Goal: Task Accomplishment & Management: Use online tool/utility

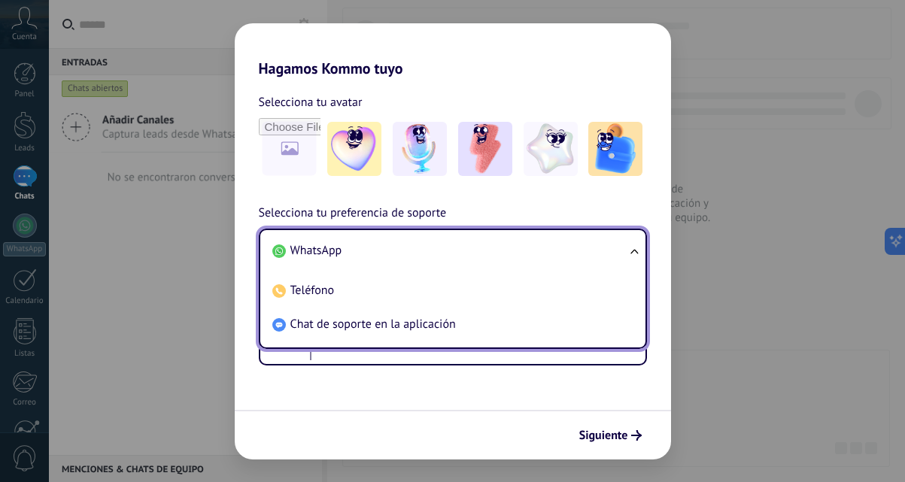
click at [240, 263] on div "Selecciona tu preferencia de soporte WhatsApp WhatsApp Teléfono Chat de soporte…" at bounding box center [453, 285] width 436 height 162
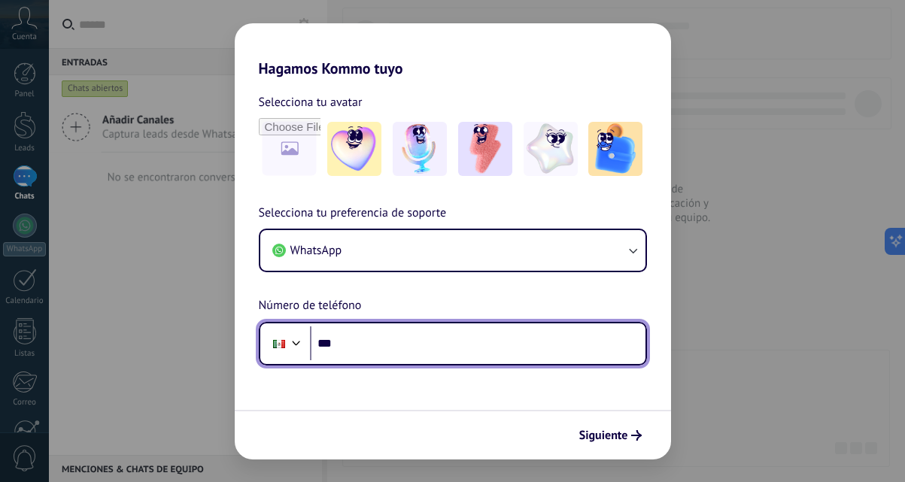
click at [398, 342] on input "***" at bounding box center [478, 343] width 336 height 35
type input "**********"
click at [372, 342] on input "**********" at bounding box center [478, 343] width 336 height 35
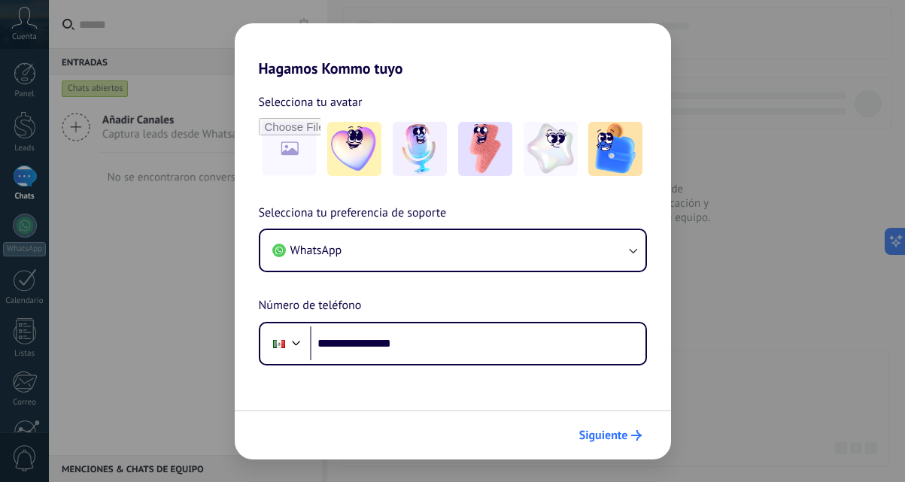
click at [601, 431] on span "Siguiente" at bounding box center [603, 435] width 49 height 11
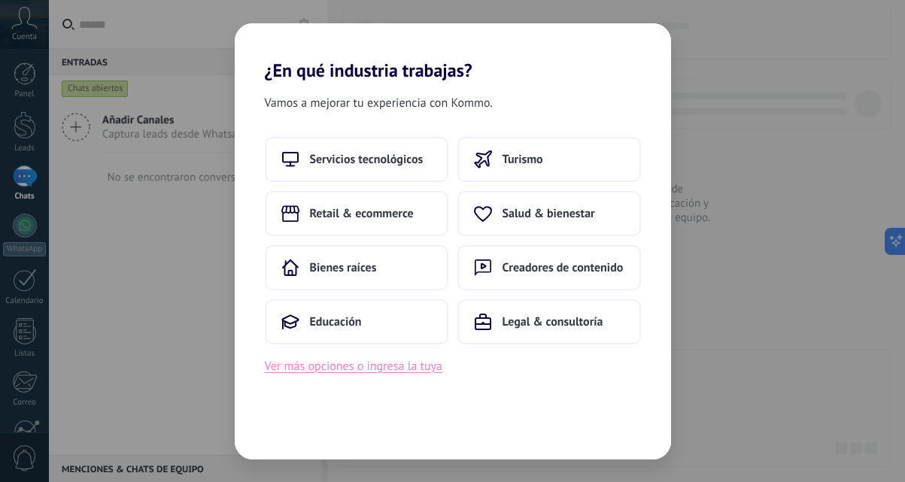
click at [428, 374] on button "Ver más opciones o ingresa la tuya" at bounding box center [354, 367] width 178 height 20
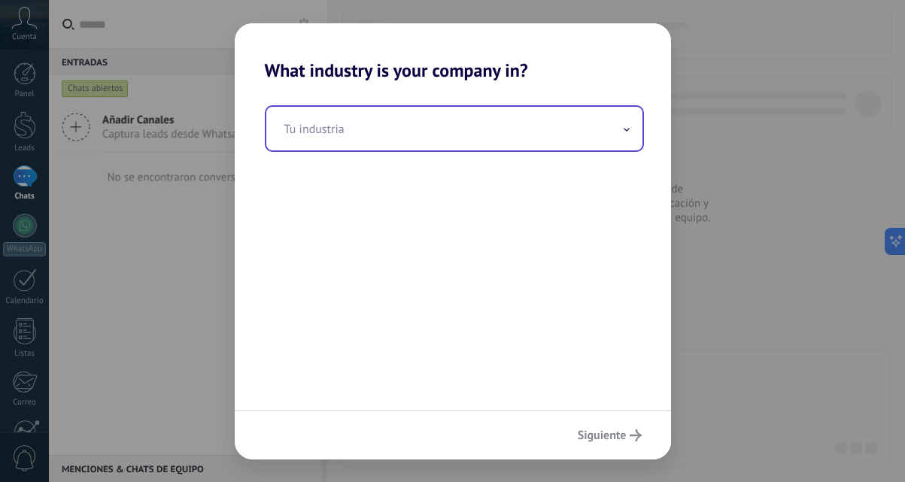
click at [497, 144] on input "text" at bounding box center [454, 129] width 376 height 44
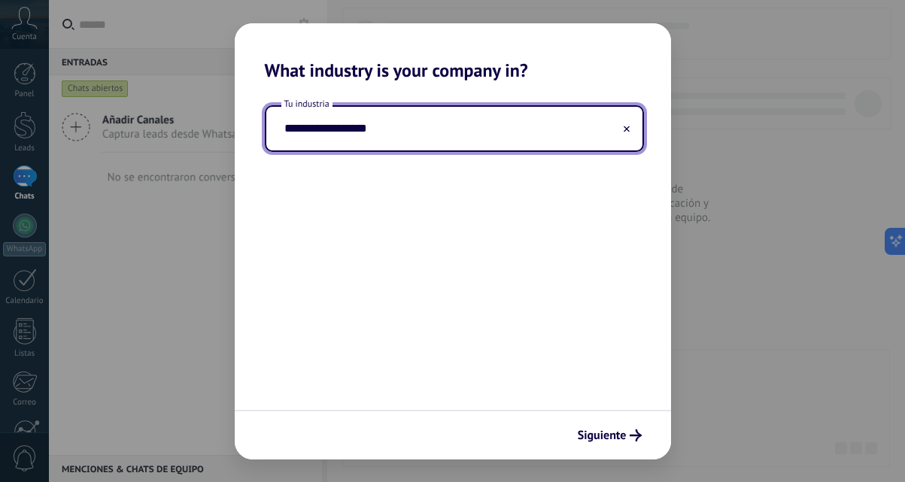
click at [290, 132] on input "**********" at bounding box center [454, 129] width 376 height 44
type input "**********"
click at [619, 433] on span "Siguiente" at bounding box center [602, 435] width 49 height 11
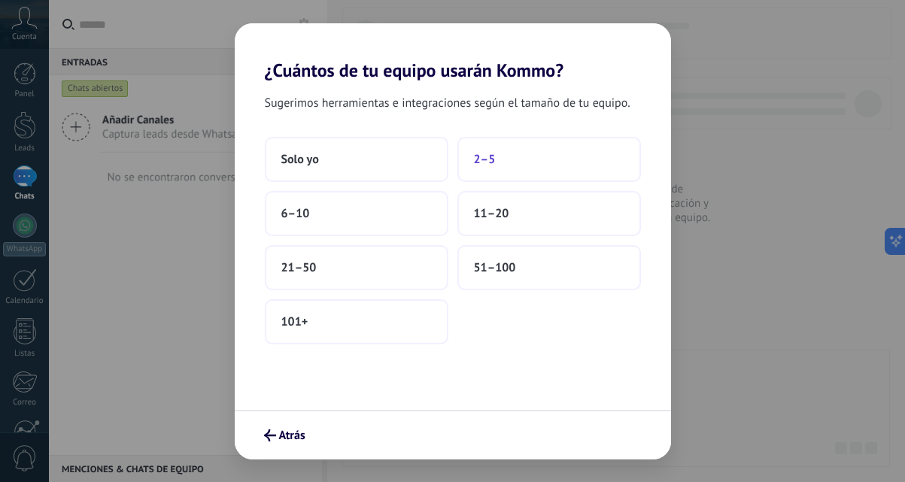
click at [539, 164] on button "2–5" at bounding box center [549, 159] width 184 height 45
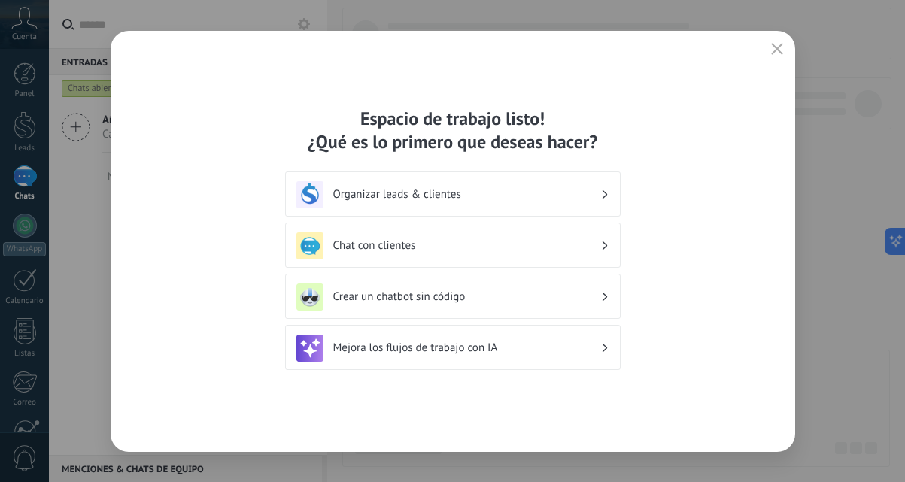
click at [498, 199] on h3 "Organizar leads & clientes" at bounding box center [466, 194] width 267 height 14
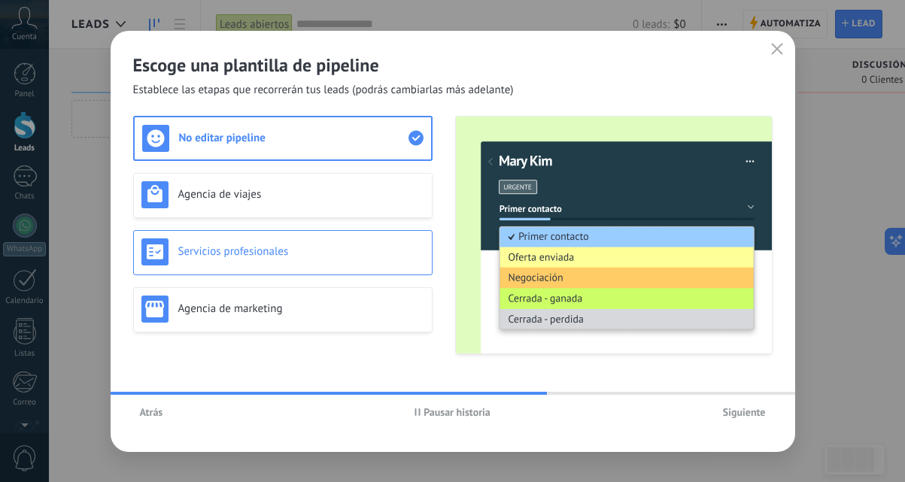
click at [325, 247] on h3 "Servicios profesionales" at bounding box center [301, 251] width 246 height 14
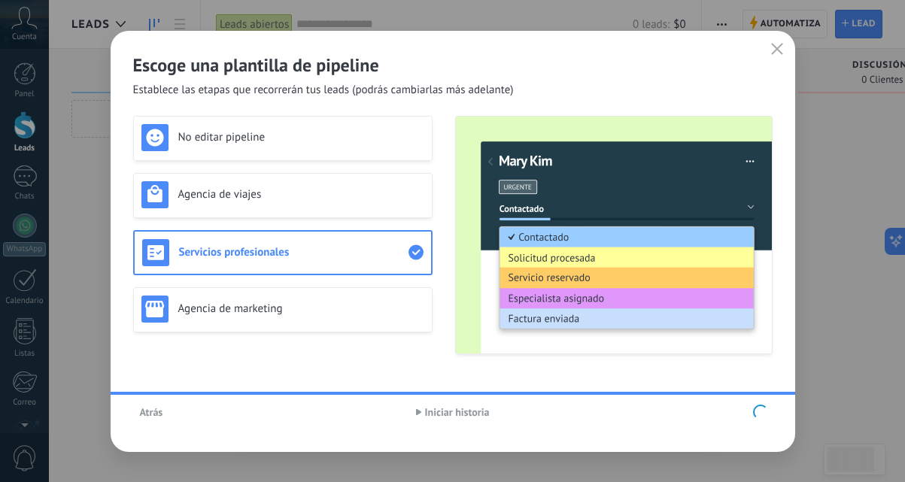
click at [321, 302] on div "No editar pipeline Agencia de viajes Servicios profesionales Agencia de marketi…" at bounding box center [282, 235] width 299 height 238
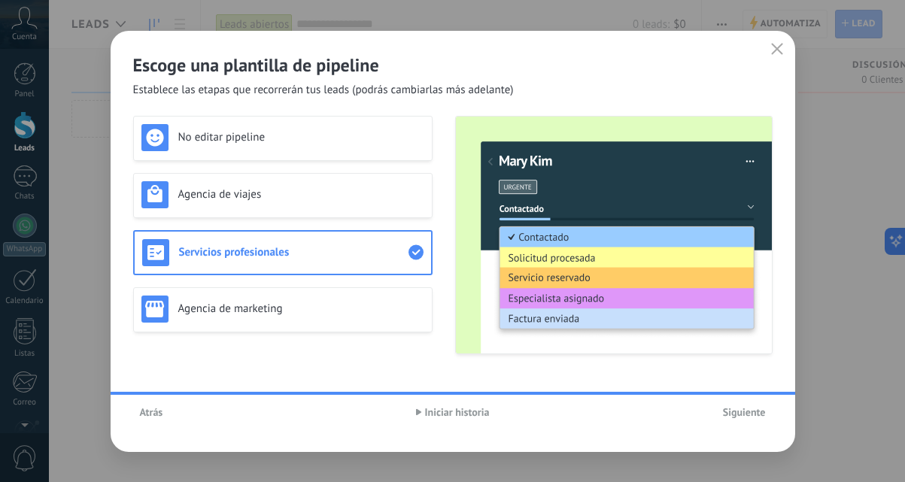
click at [320, 331] on div "No editar pipeline Agencia de viajes Servicios profesionales Agencia de marketi…" at bounding box center [282, 235] width 299 height 238
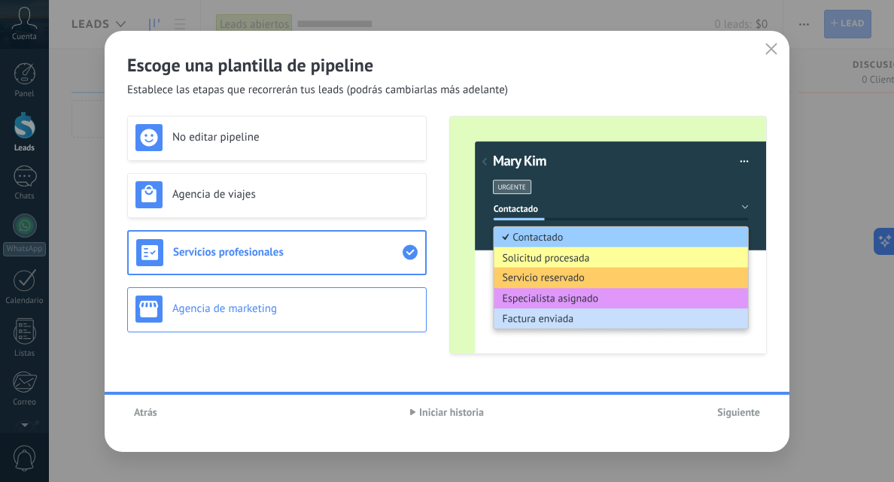
click at [318, 323] on div "Agencia de marketing" at bounding box center [276, 309] width 299 height 45
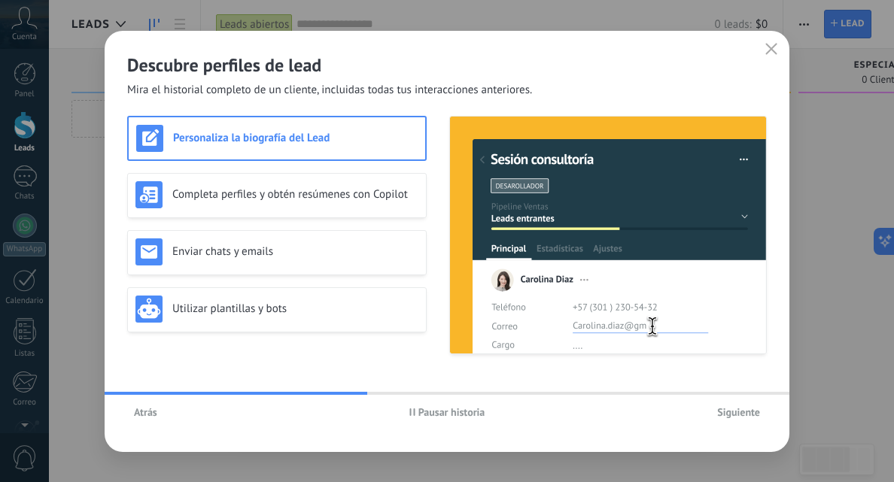
click at [733, 413] on span "Siguiente" at bounding box center [738, 412] width 43 height 11
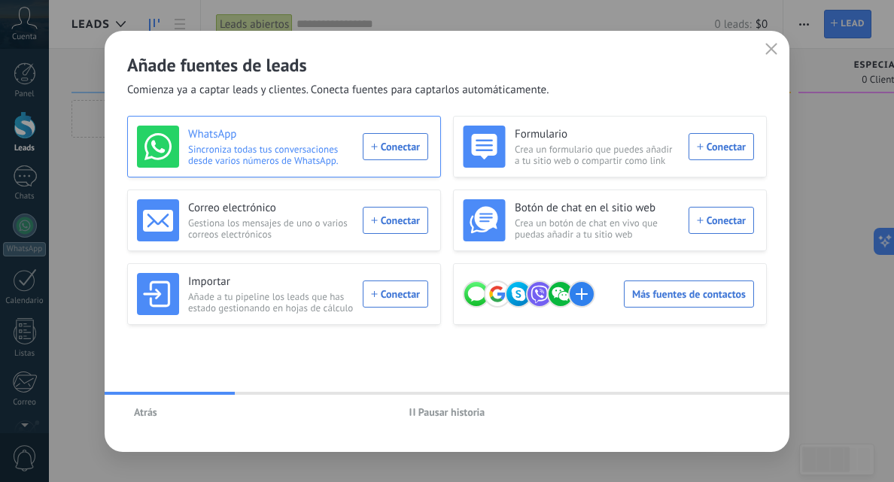
click at [395, 153] on div "WhatsApp Sincroniza todas tus conversaciones desde varios números de WhatsApp. …" at bounding box center [282, 147] width 291 height 42
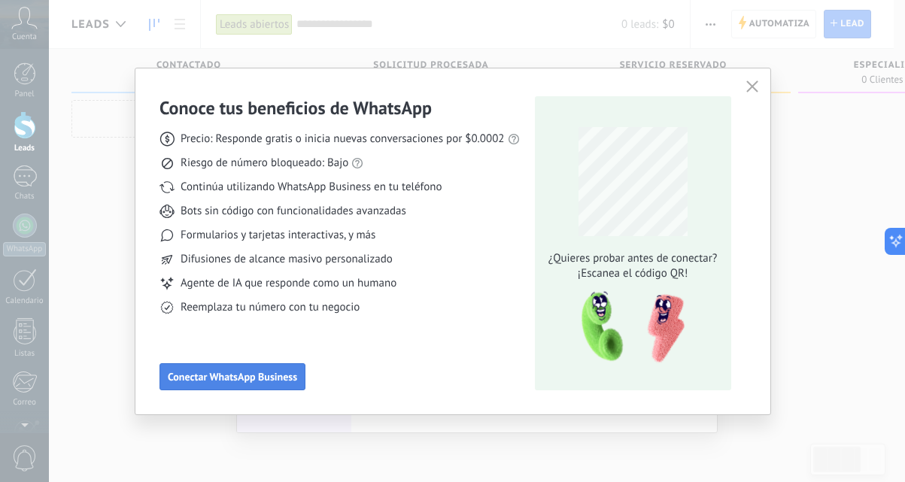
click at [278, 382] on span "Conectar WhatsApp Business" at bounding box center [232, 377] width 129 height 11
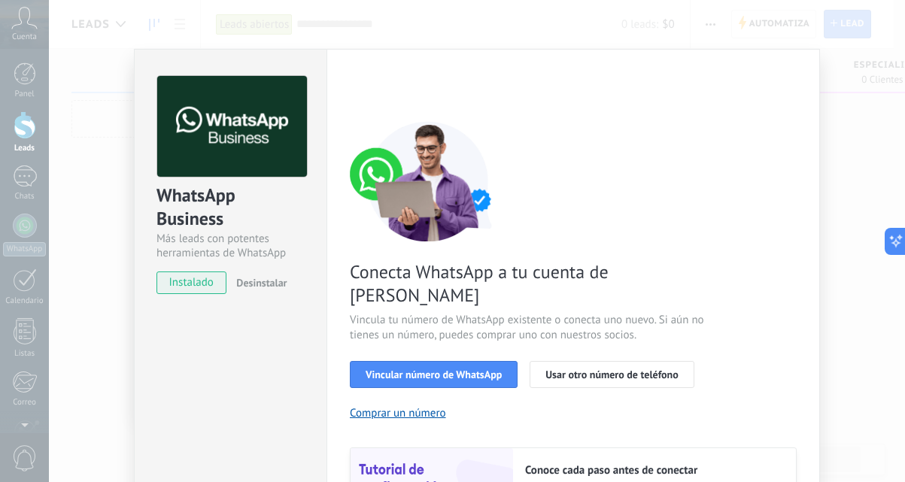
click at [582, 396] on div "Conecta WhatsApp a tu cuenta de Kommo Vincula tu número de WhatsApp existente o…" at bounding box center [573, 344] width 447 height 447
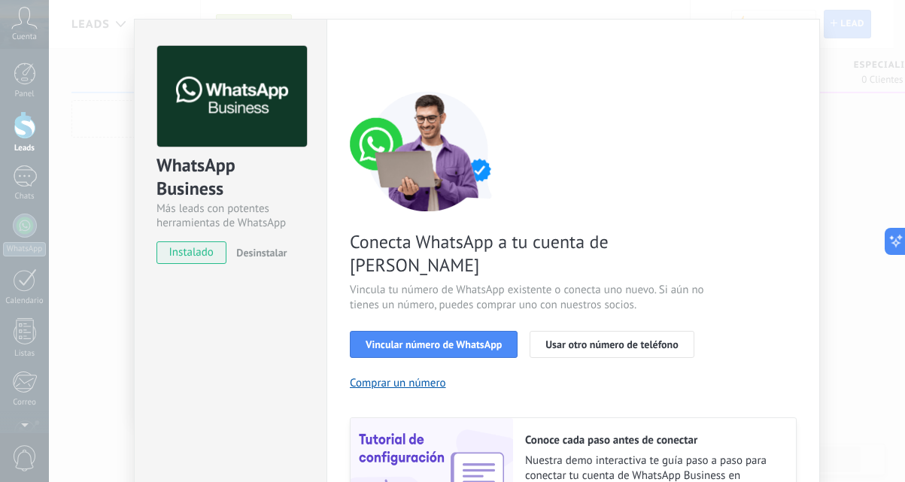
scroll to position [60, 0]
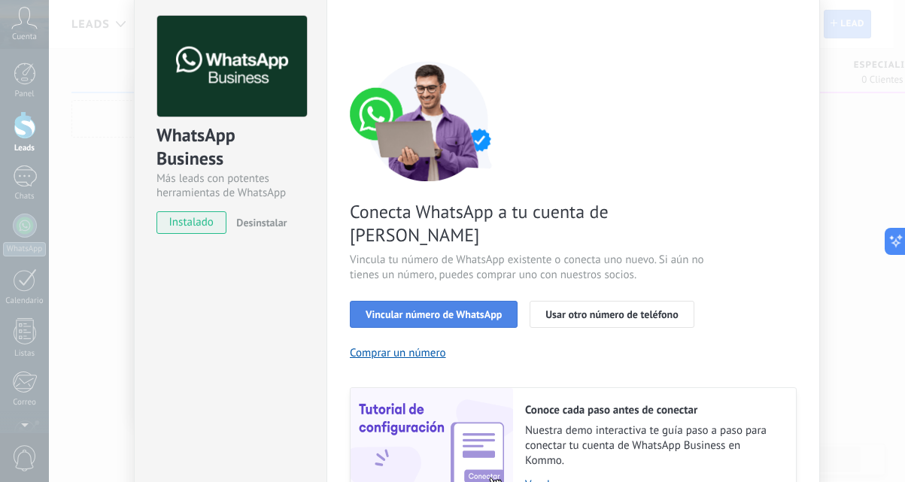
click at [475, 301] on button "Vincular número de WhatsApp" at bounding box center [434, 314] width 168 height 27
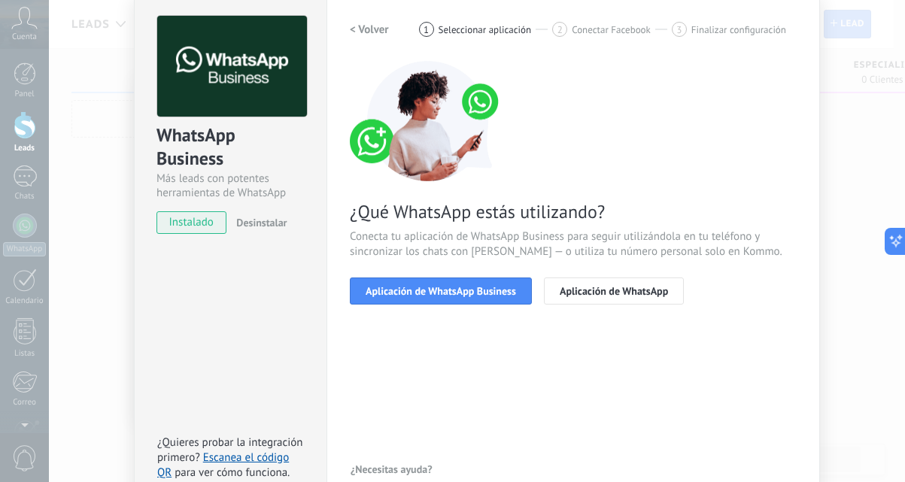
click at [475, 298] on button "Aplicación de WhatsApp Business" at bounding box center [441, 291] width 182 height 27
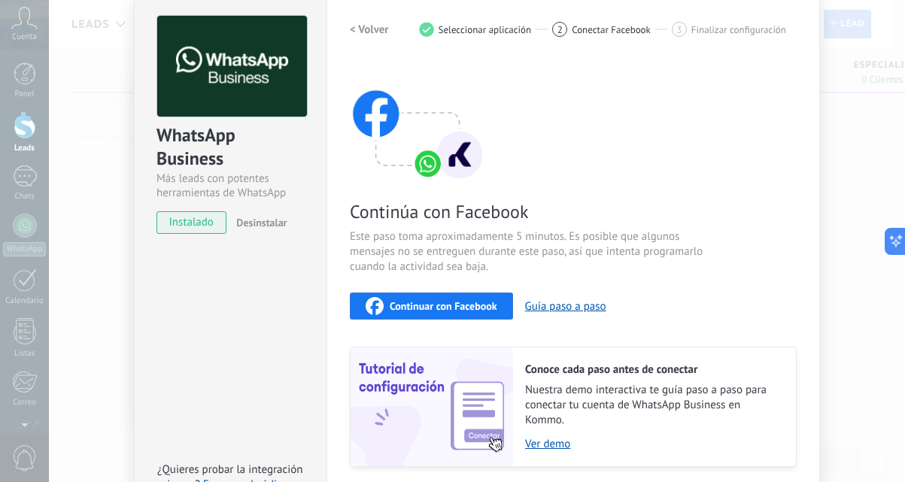
click at [475, 298] on div "Continuar con Facebook" at bounding box center [432, 306] width 132 height 18
click at [852, 161] on div "WhatsApp Business Más leads con potentes herramientas de WhatsApp instalado Des…" at bounding box center [477, 241] width 856 height 482
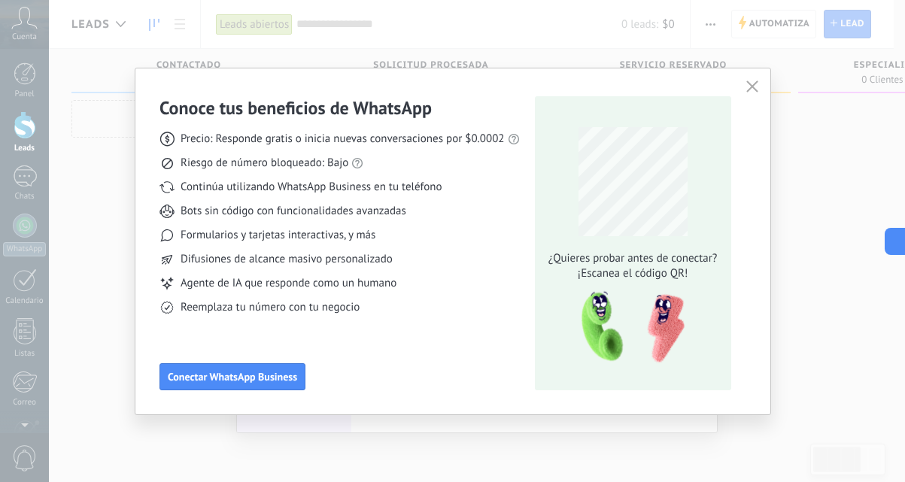
scroll to position [0, 0]
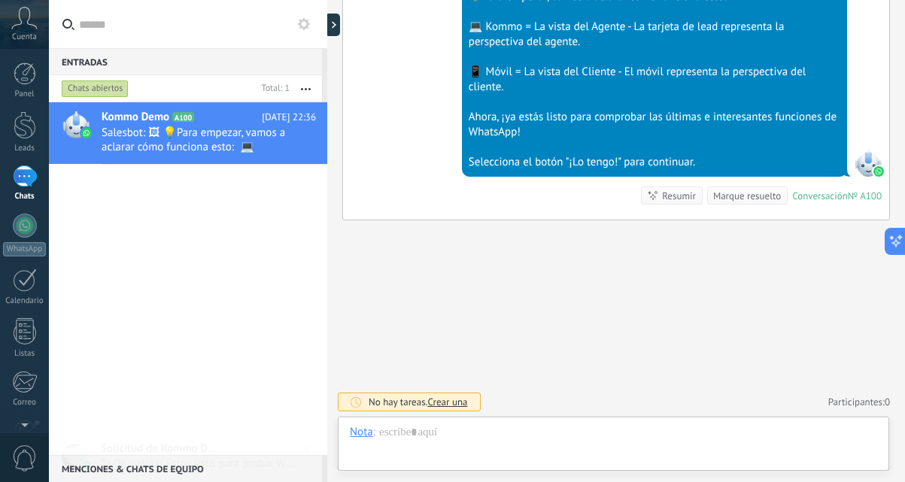
scroll to position [23, 0]
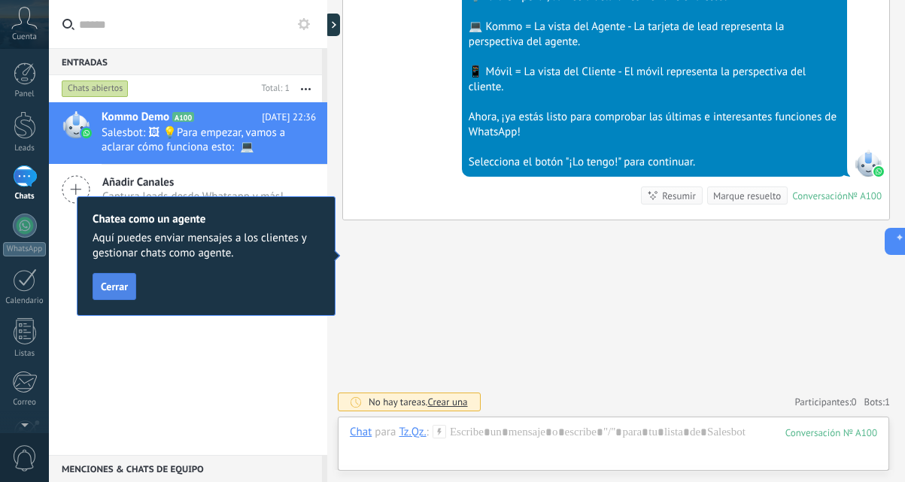
click at [114, 288] on span "Cerrar" at bounding box center [114, 286] width 27 height 11
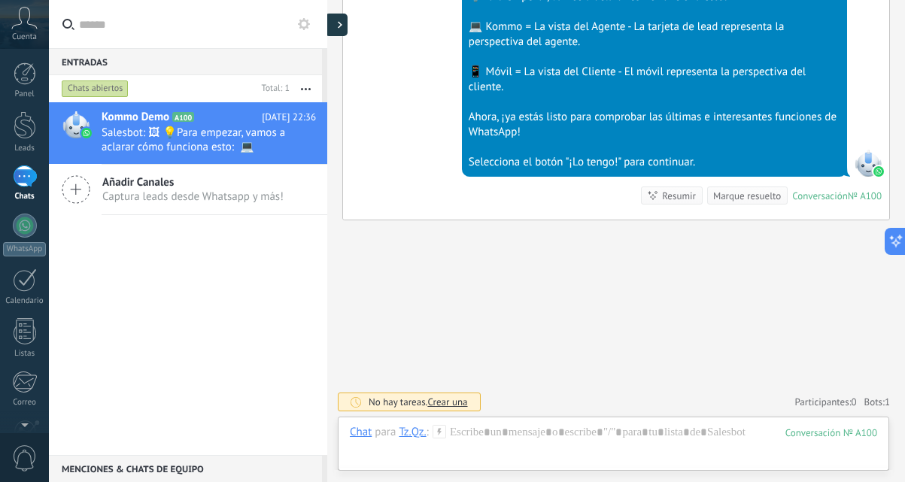
click at [333, 29] on div at bounding box center [336, 25] width 23 height 23
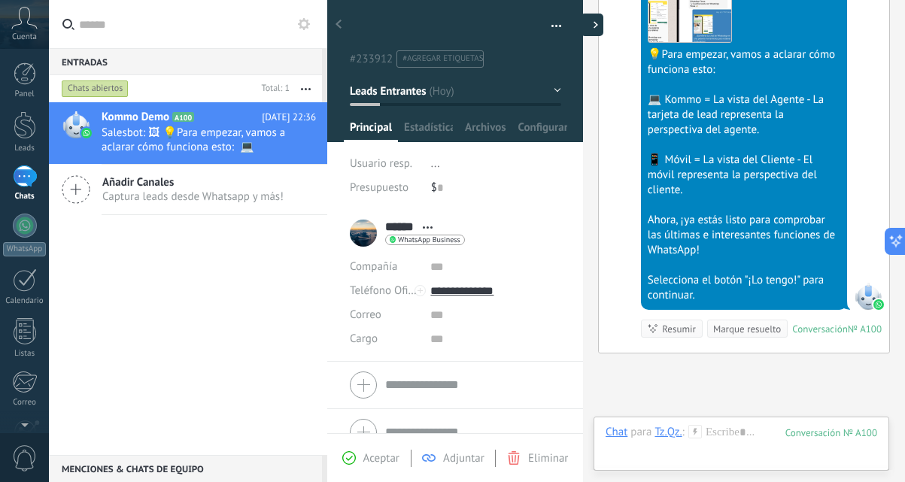
type textarea "**********"
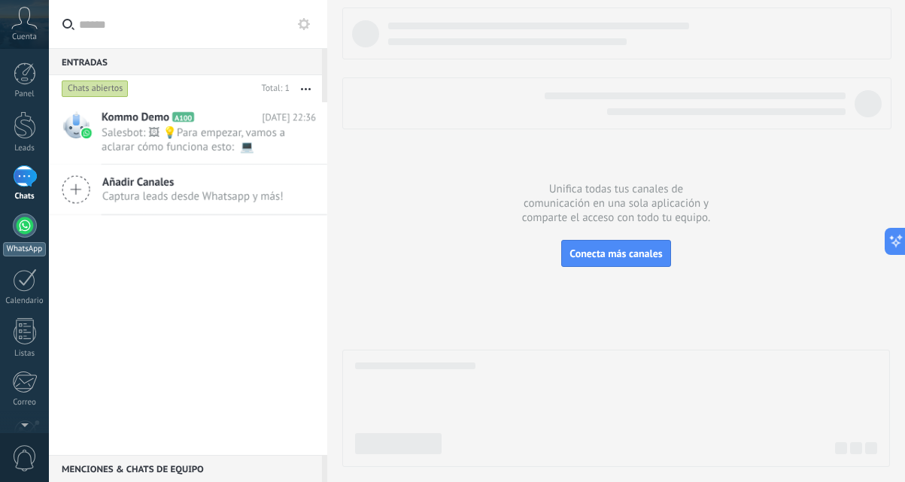
click at [26, 223] on div at bounding box center [25, 226] width 24 height 24
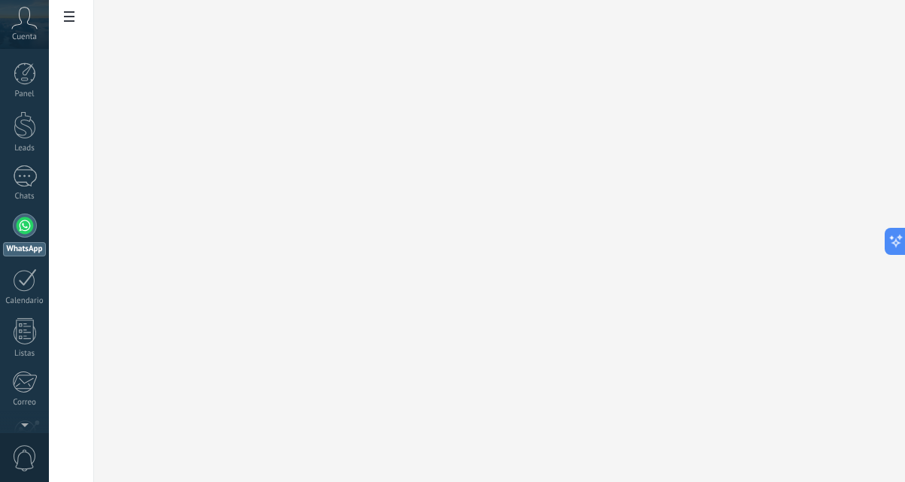
click at [24, 26] on icon at bounding box center [24, 18] width 26 height 23
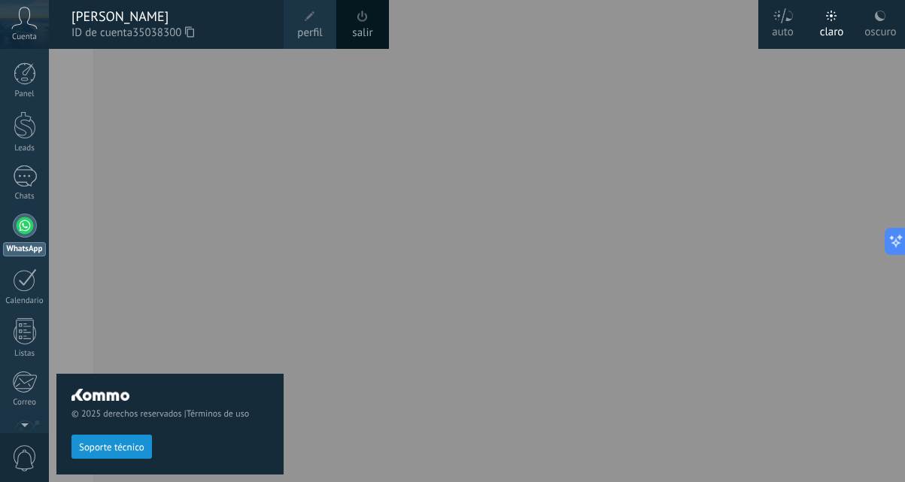
click at [125, 123] on div "© 2025 derechos reservados | Términos de uso Soporte técnico" at bounding box center [169, 265] width 227 height 433
click at [842, 86] on div at bounding box center [501, 241] width 905 height 482
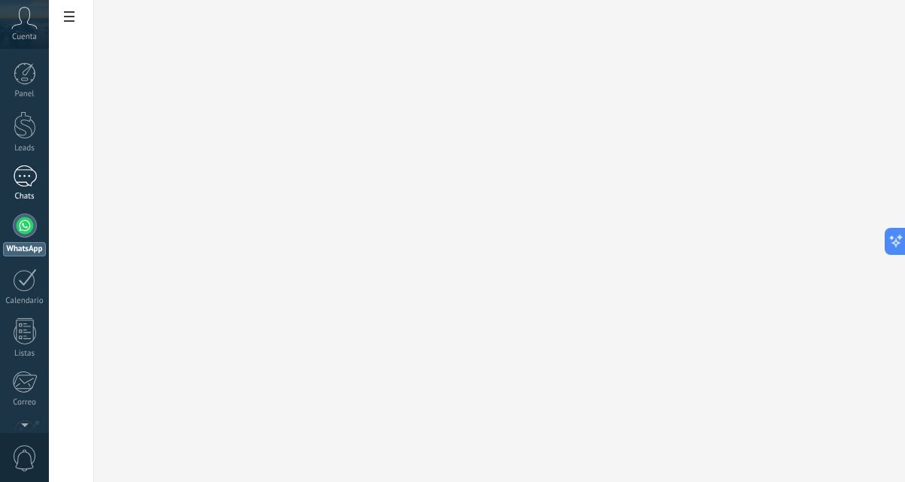
click at [24, 172] on div at bounding box center [25, 177] width 24 height 22
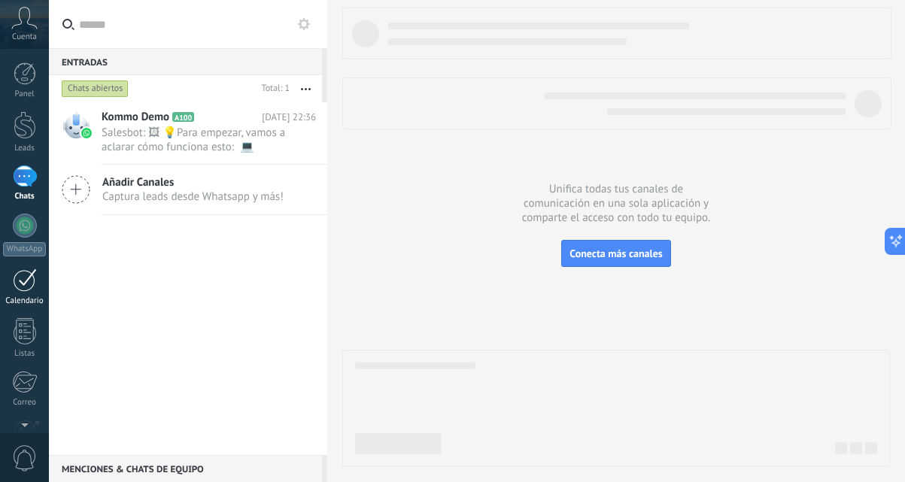
click at [22, 292] on link "Calendario" at bounding box center [24, 288] width 49 height 38
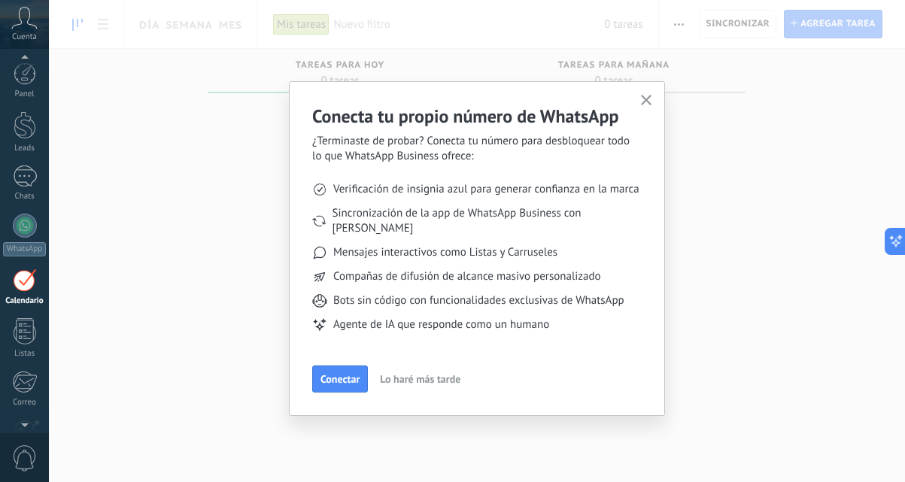
scroll to position [44, 0]
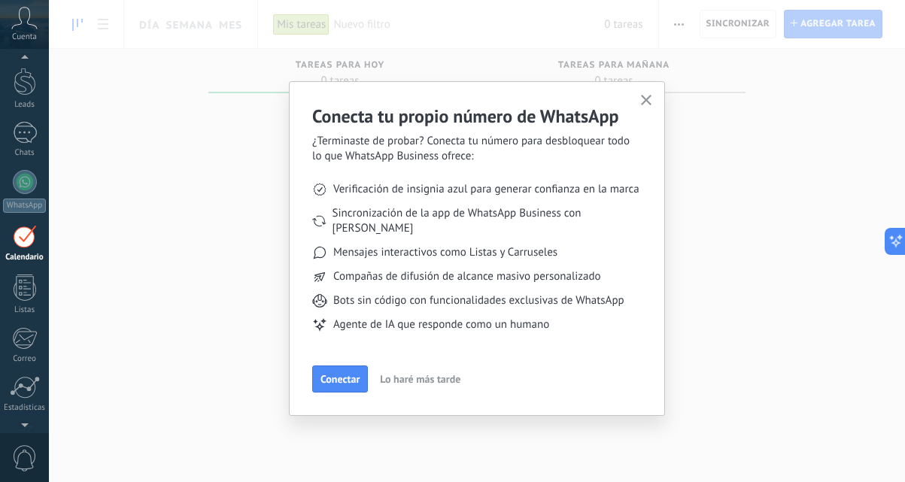
click at [647, 102] on use "button" at bounding box center [646, 100] width 11 height 11
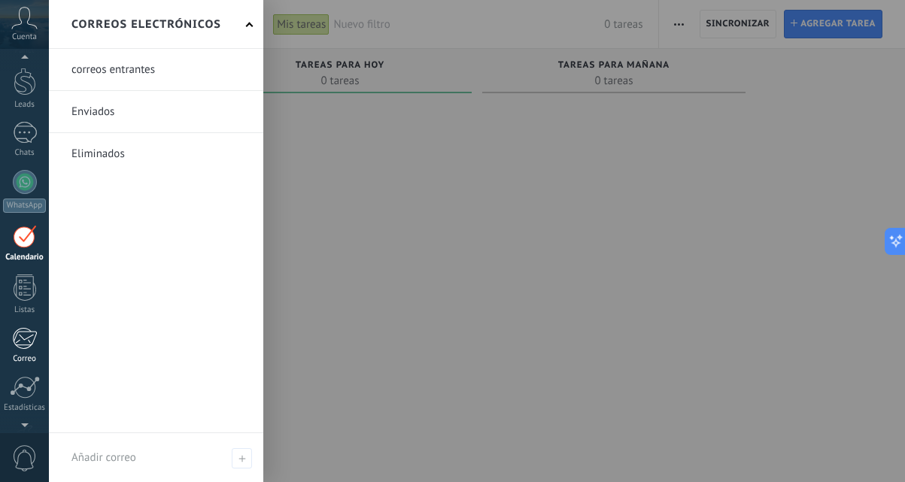
click at [30, 343] on div at bounding box center [24, 338] width 25 height 23
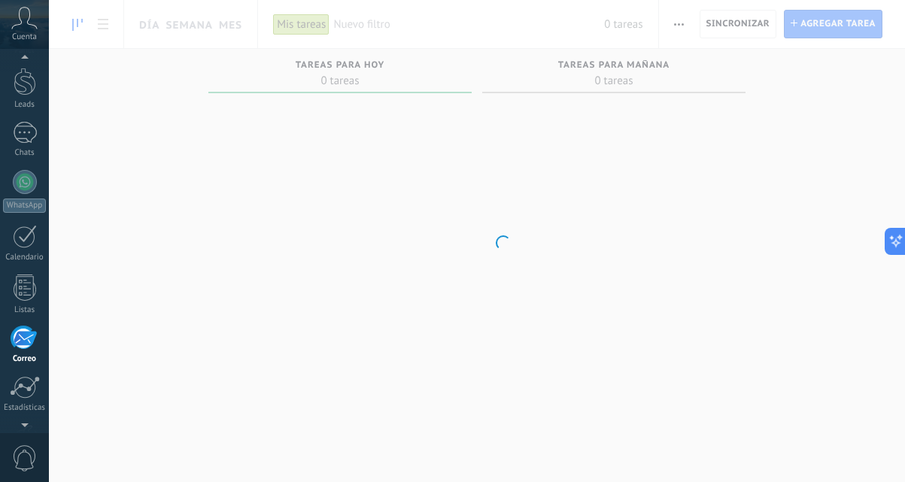
scroll to position [144, 0]
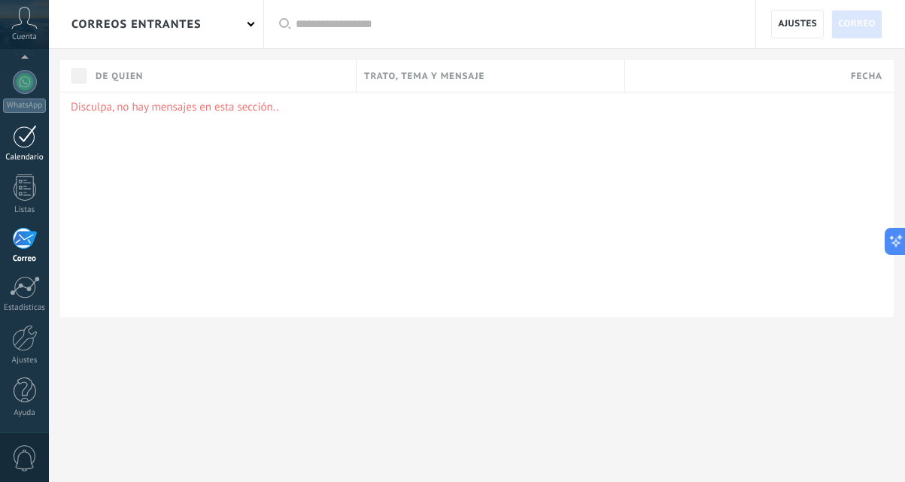
click at [23, 146] on div at bounding box center [25, 136] width 24 height 23
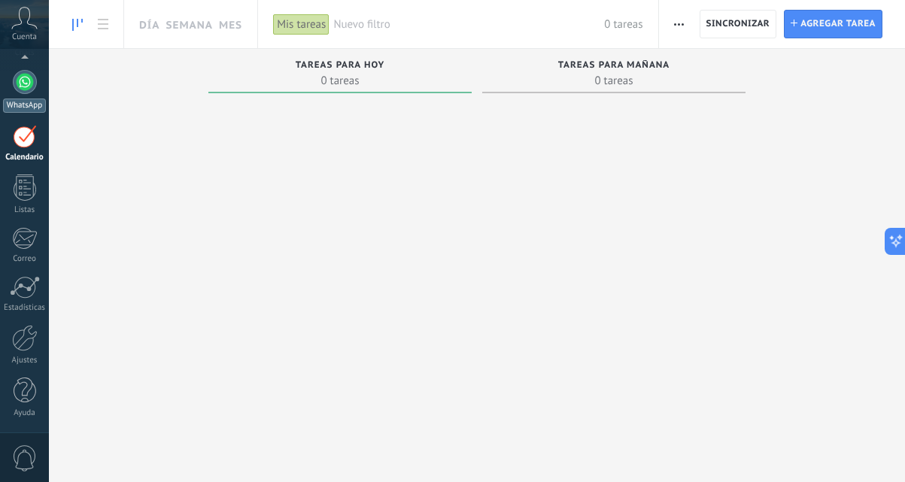
click at [21, 82] on div at bounding box center [25, 82] width 24 height 24
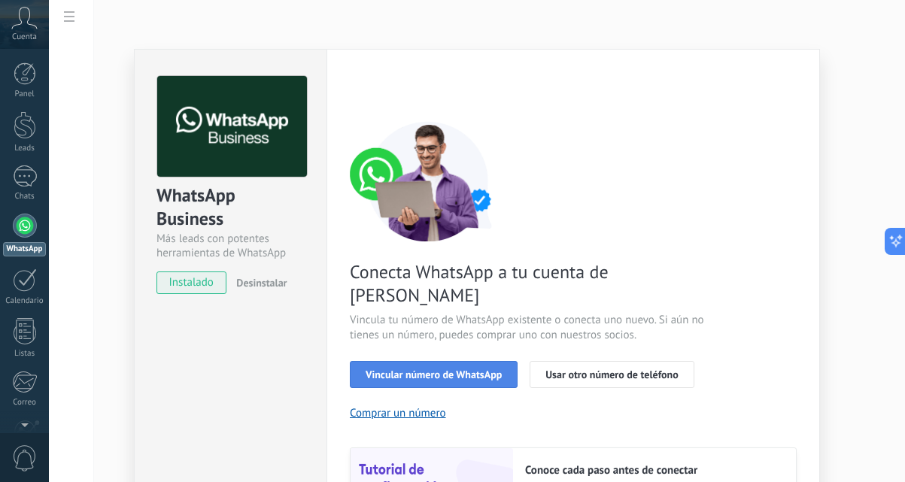
click at [481, 361] on button "Vincular número de WhatsApp" at bounding box center [434, 374] width 168 height 27
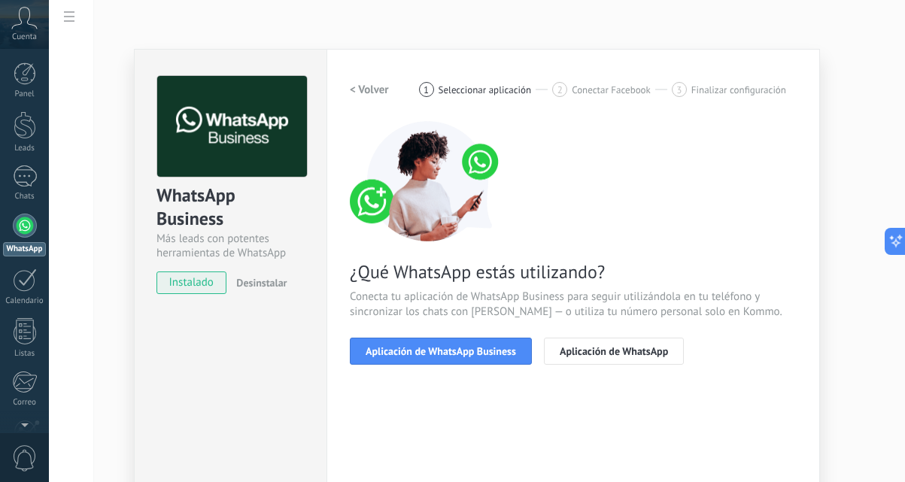
click at [780, 275] on span "¿Qué WhatsApp estás utilizando?" at bounding box center [573, 271] width 447 height 23
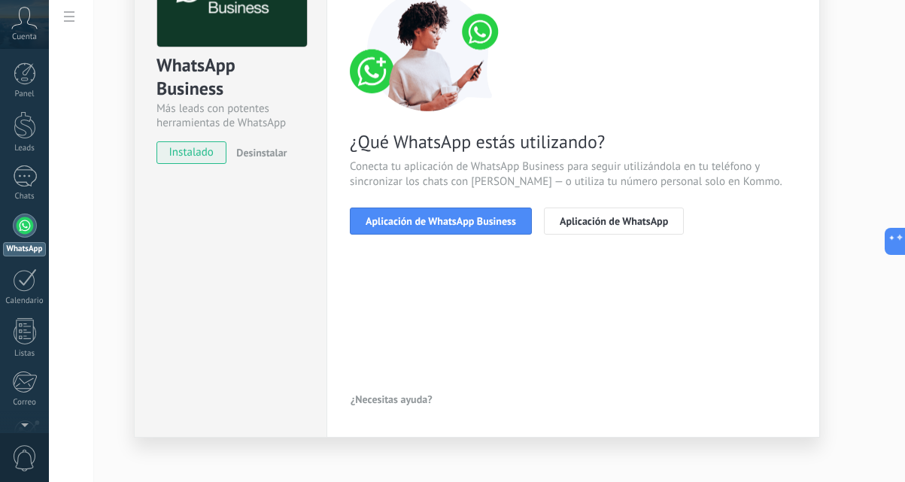
scroll to position [142, 0]
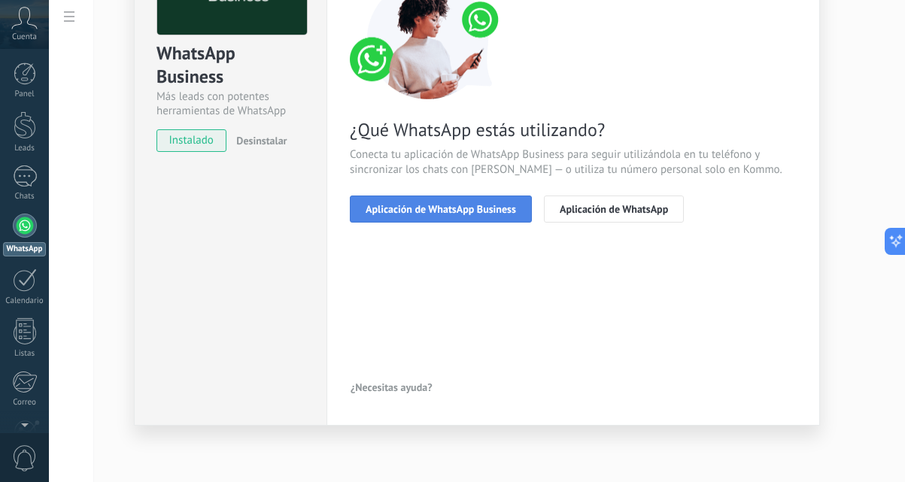
click at [454, 205] on span "Aplicación de WhatsApp Business" at bounding box center [441, 209] width 150 height 11
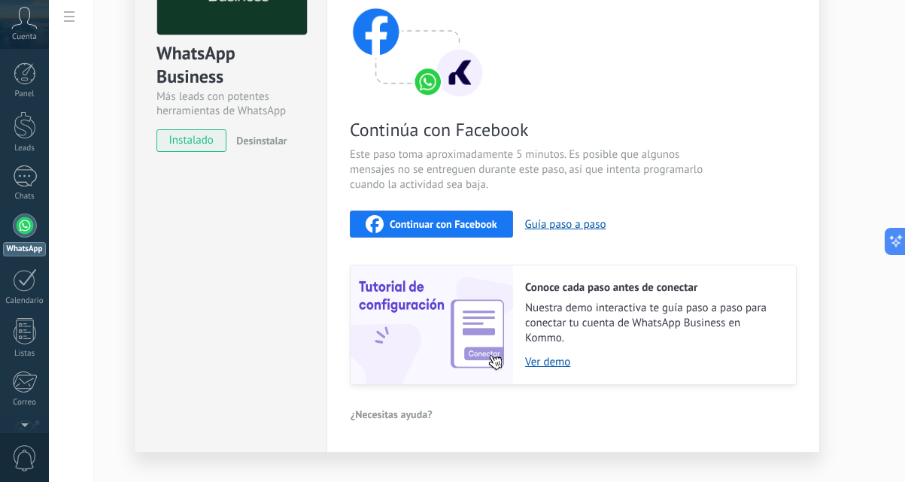
click at [445, 225] on span "Continuar con Facebook" at bounding box center [444, 224] width 108 height 11
